Goal: Find specific page/section

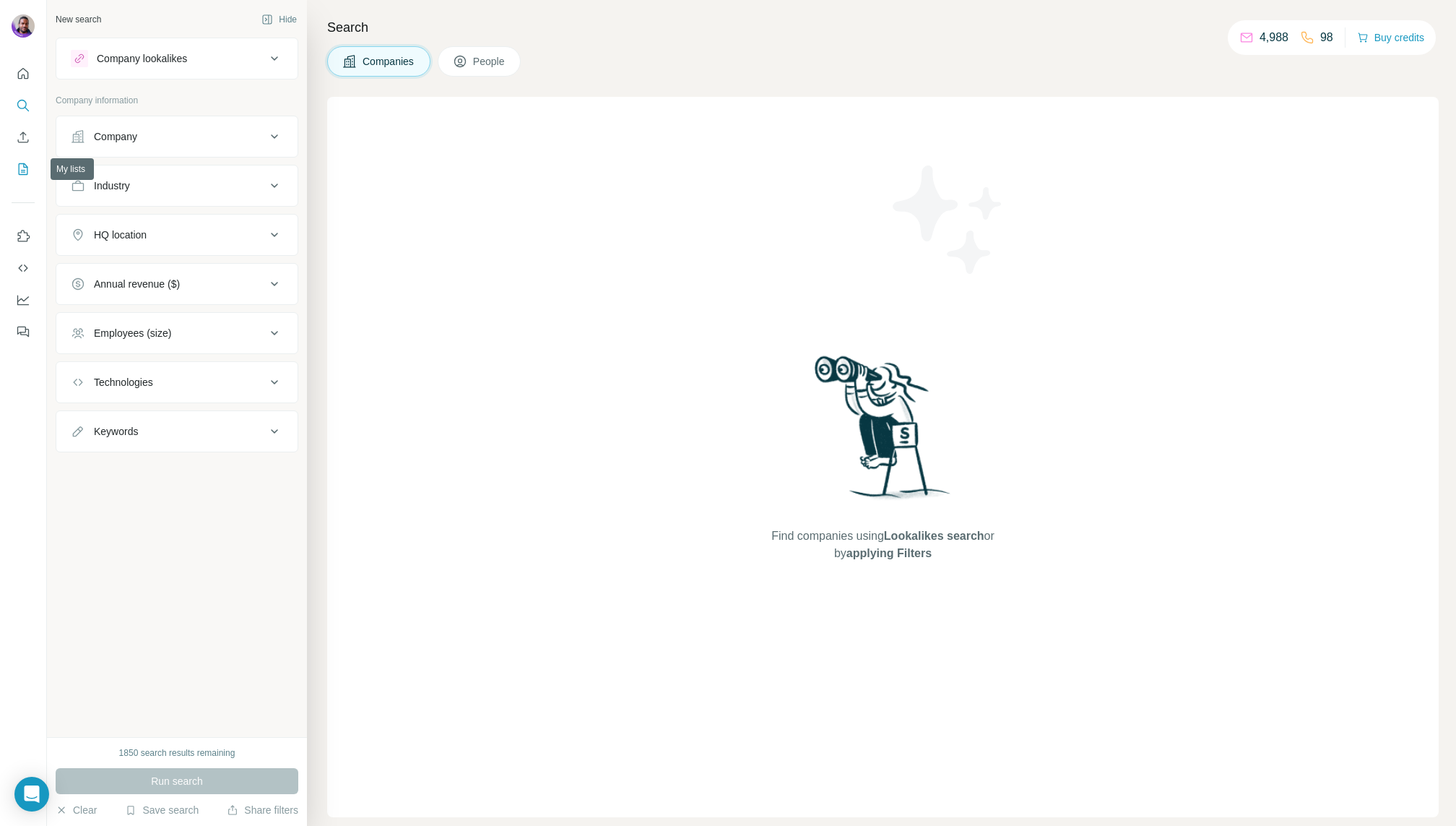
click at [22, 164] on icon "My lists" at bounding box center [23, 169] width 9 height 11
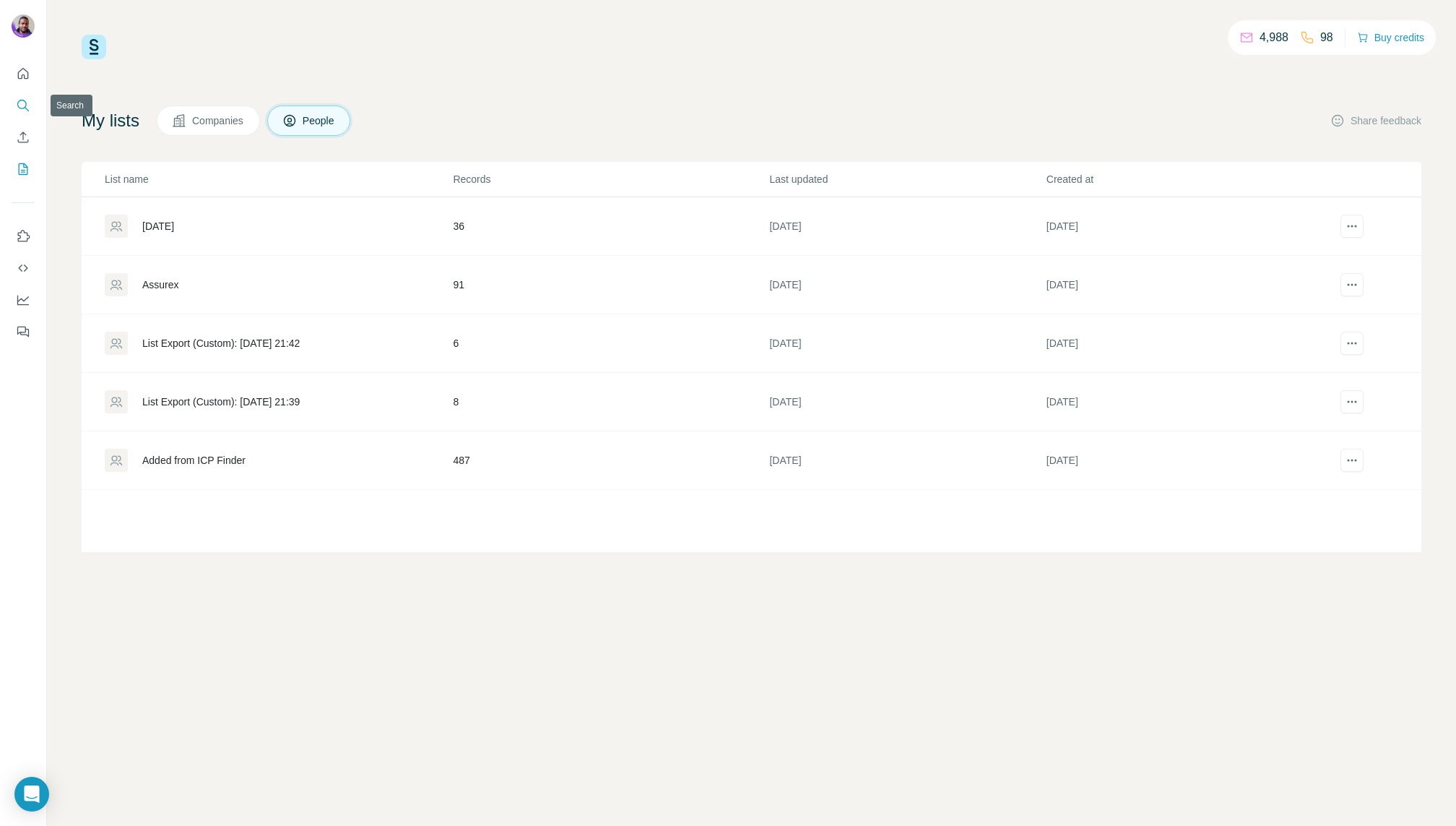
click at [27, 109] on icon "Search" at bounding box center [23, 106] width 15 height 15
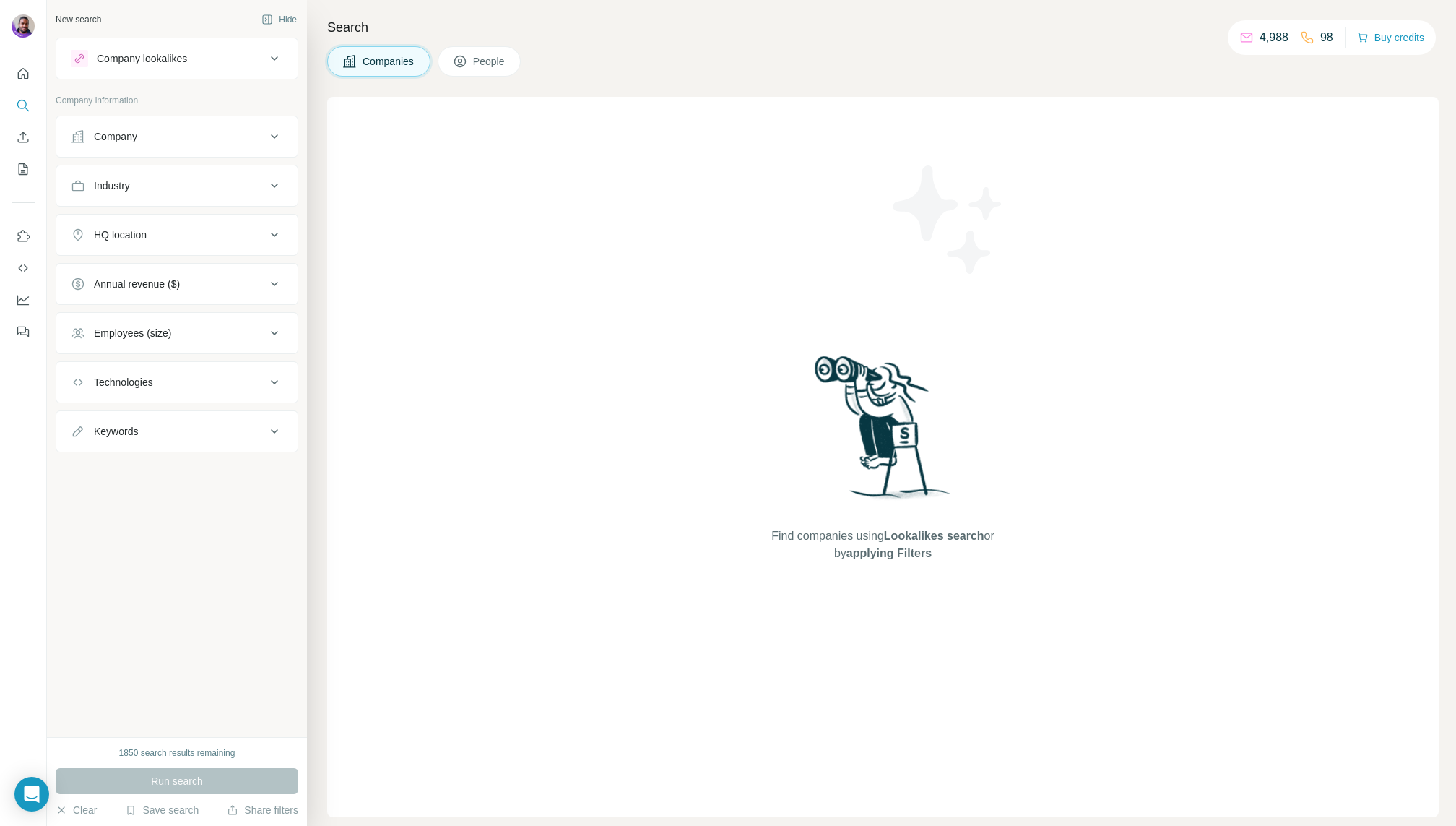
click at [236, 50] on div "Company lookalikes" at bounding box center [168, 59] width 195 height 18
